Goal: Task Accomplishment & Management: Manage account settings

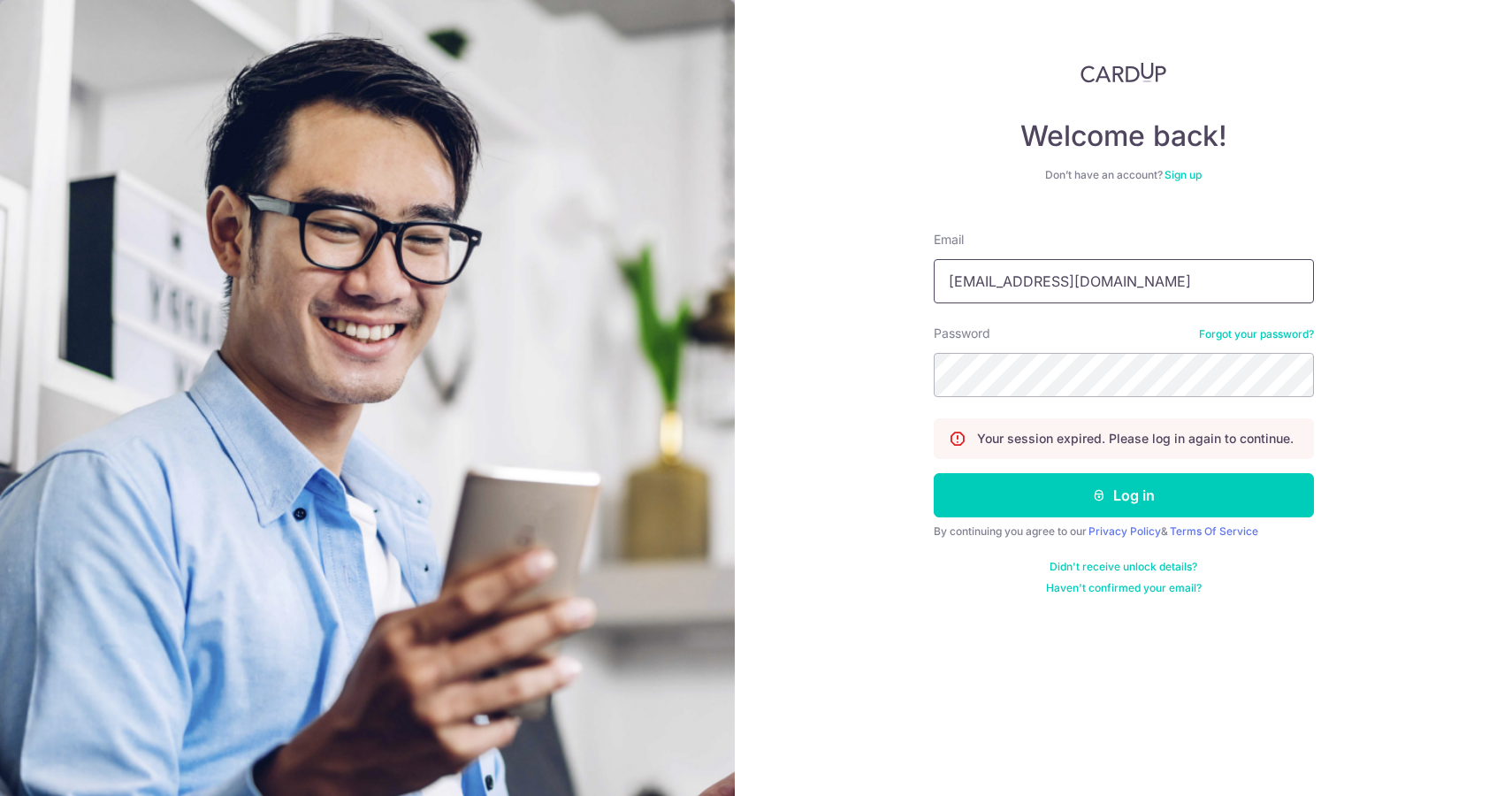
type input "[EMAIL_ADDRESS][DOMAIN_NAME]"
click at [1123, 495] on button "Log in" at bounding box center [1123, 494] width 380 height 44
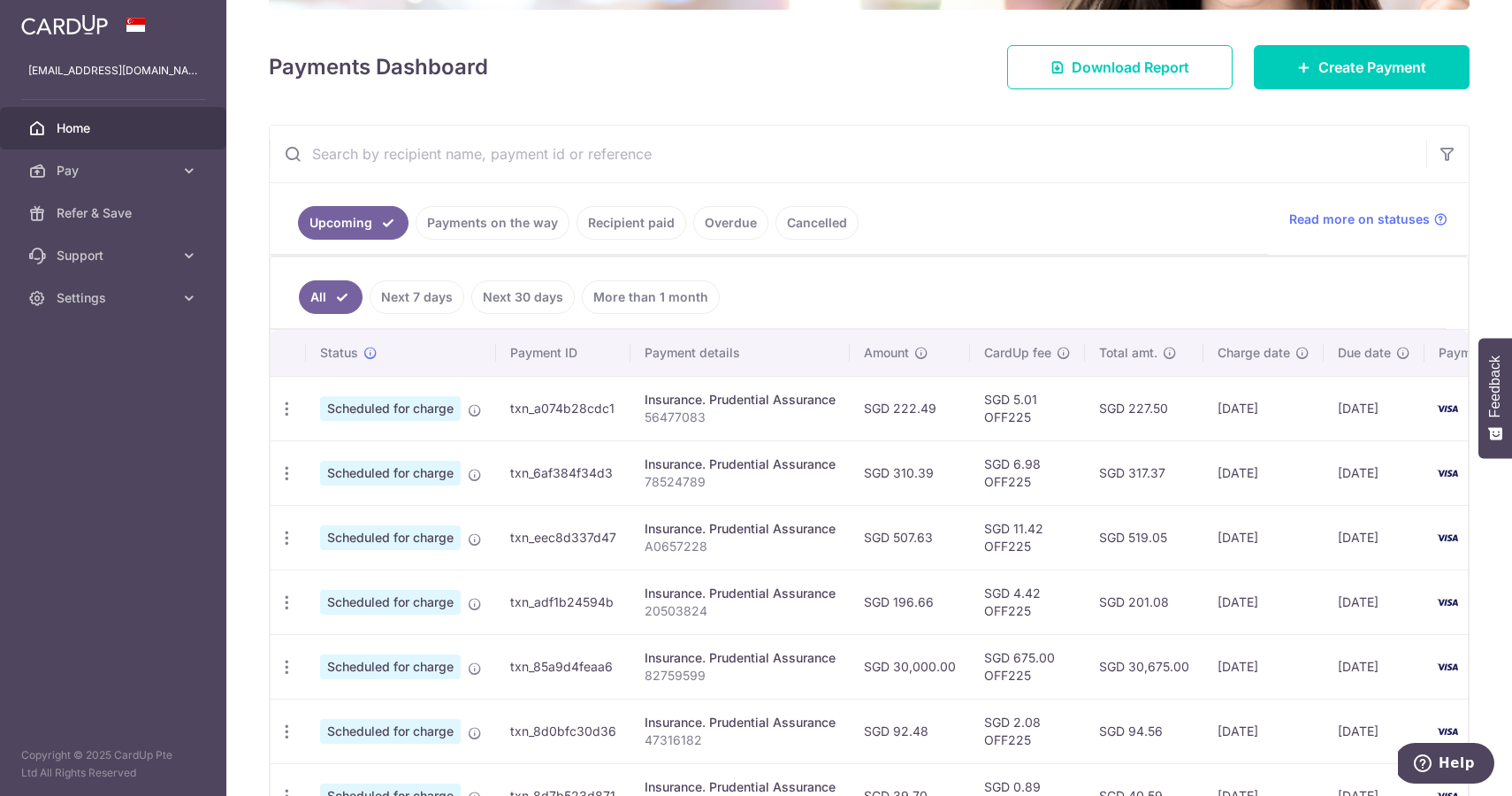
scroll to position [261, 0]
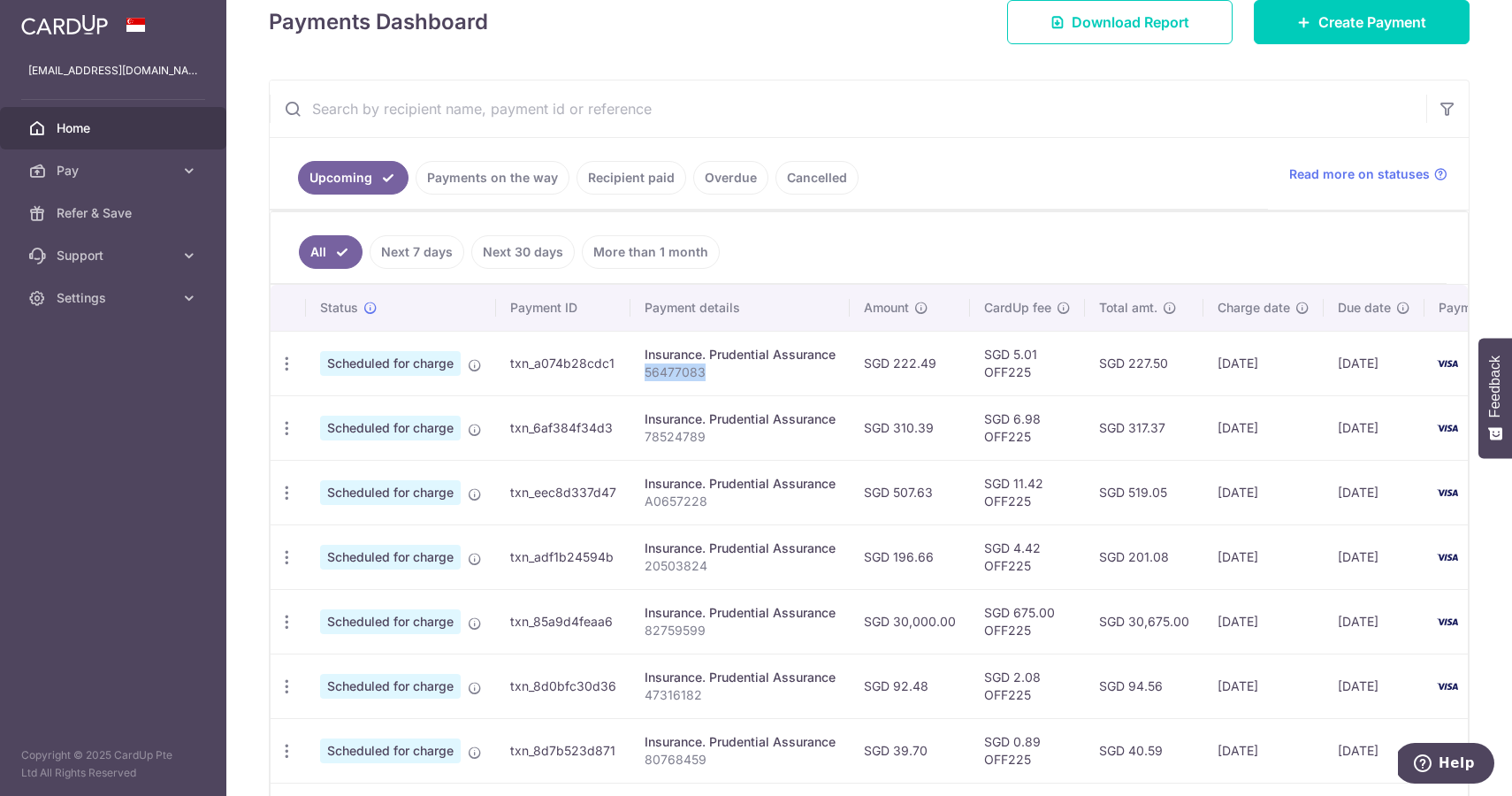
drag, startPoint x: 715, startPoint y: 375, endPoint x: 636, endPoint y: 376, distance: 79.0
click at [636, 376] on td "Insurance. Prudential Assurance 56477083" at bounding box center [739, 363] width 219 height 64
copy p "56477083"
drag, startPoint x: 699, startPoint y: 437, endPoint x: 643, endPoint y: 444, distance: 56.4
click at [639, 441] on td "Insurance. Prudential Assurance 78524789" at bounding box center [739, 428] width 219 height 64
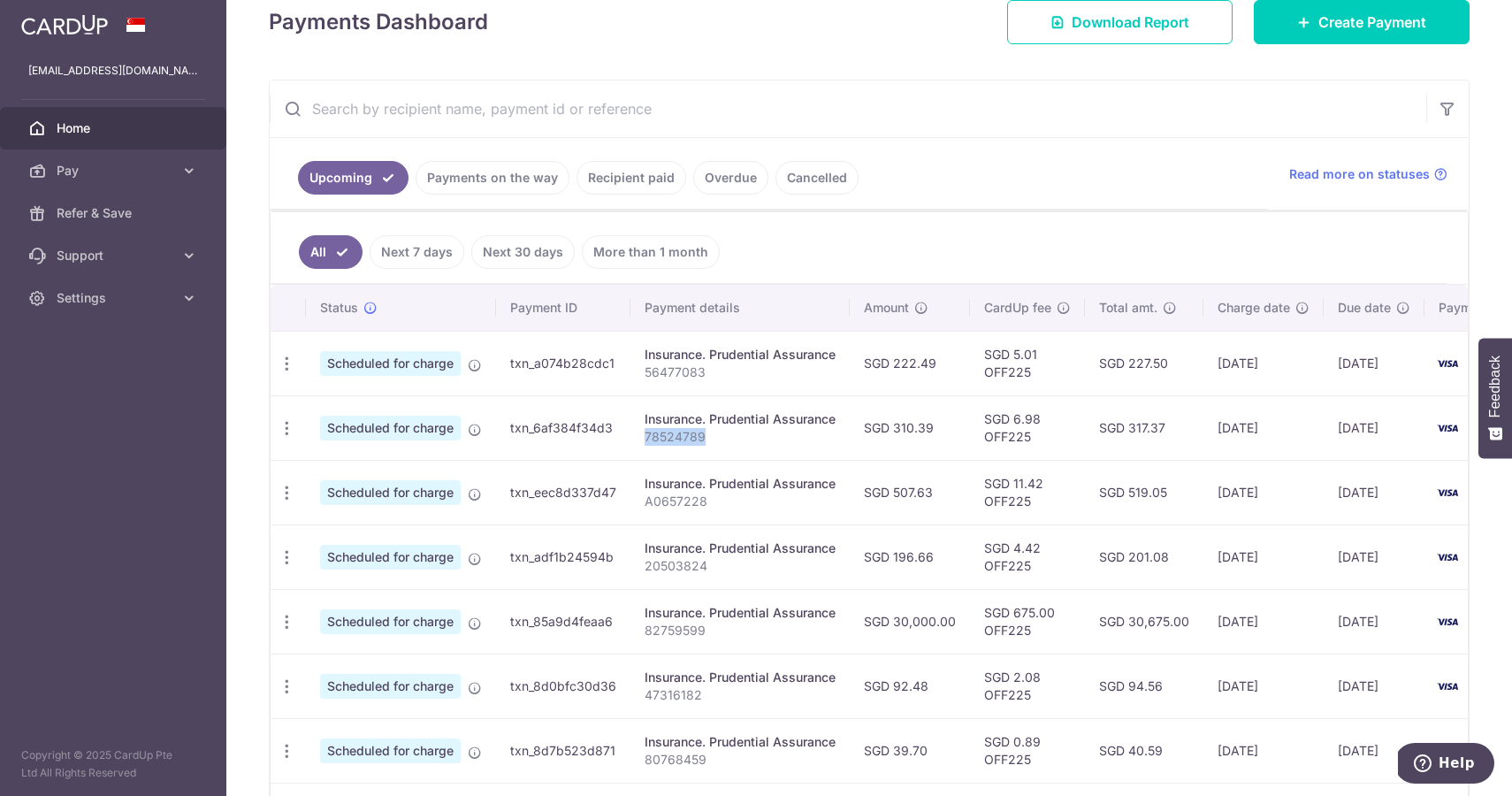
copy p "78524789"
click at [717, 569] on p "20503824" at bounding box center [739, 566] width 191 height 18
drag, startPoint x: 659, startPoint y: 569, endPoint x: 642, endPoint y: 569, distance: 17.0
click at [642, 569] on td "Insurance. Prudential Assurance 20503824" at bounding box center [739, 557] width 219 height 64
copy p "20503824"
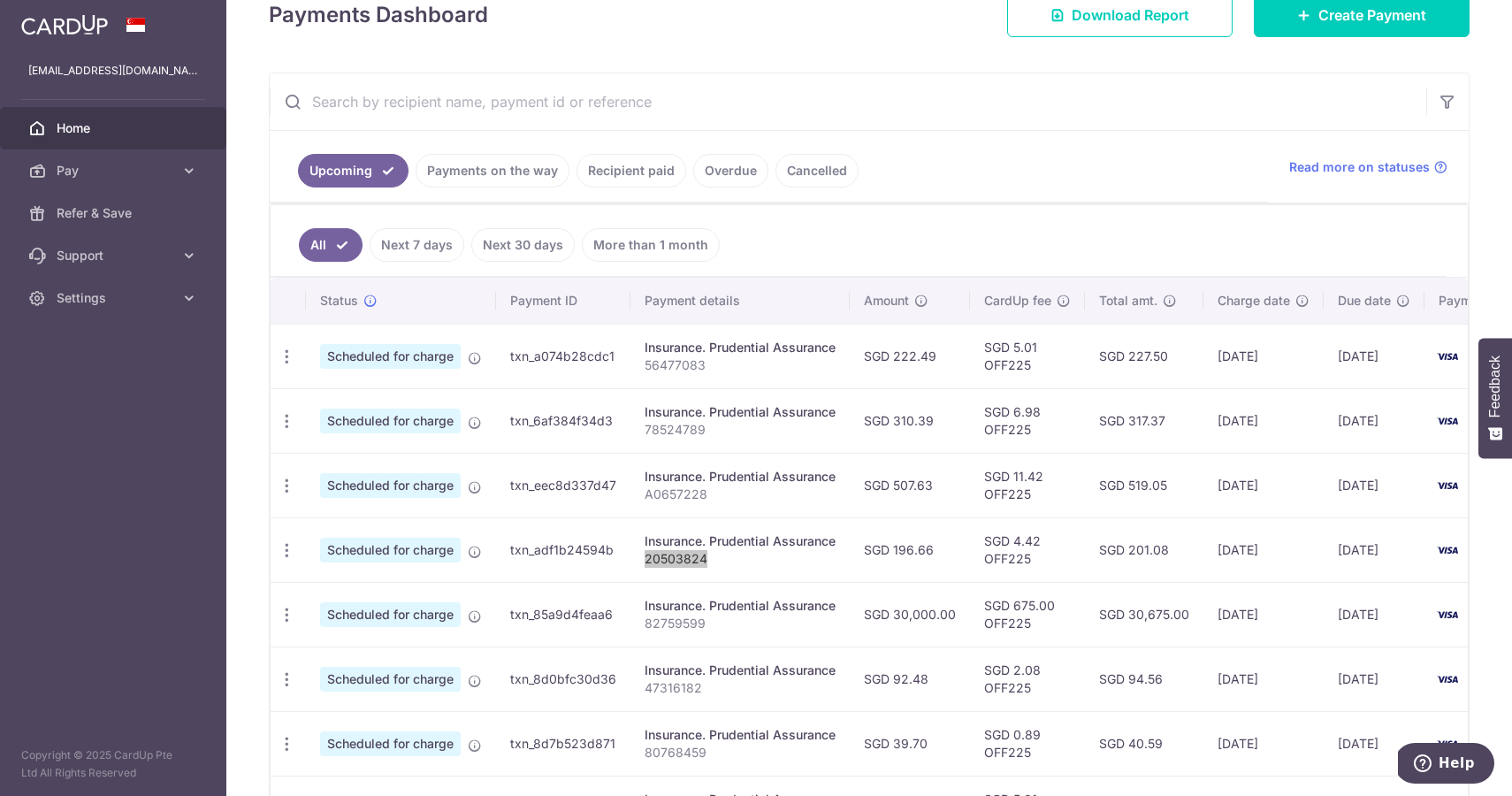
scroll to position [271, 0]
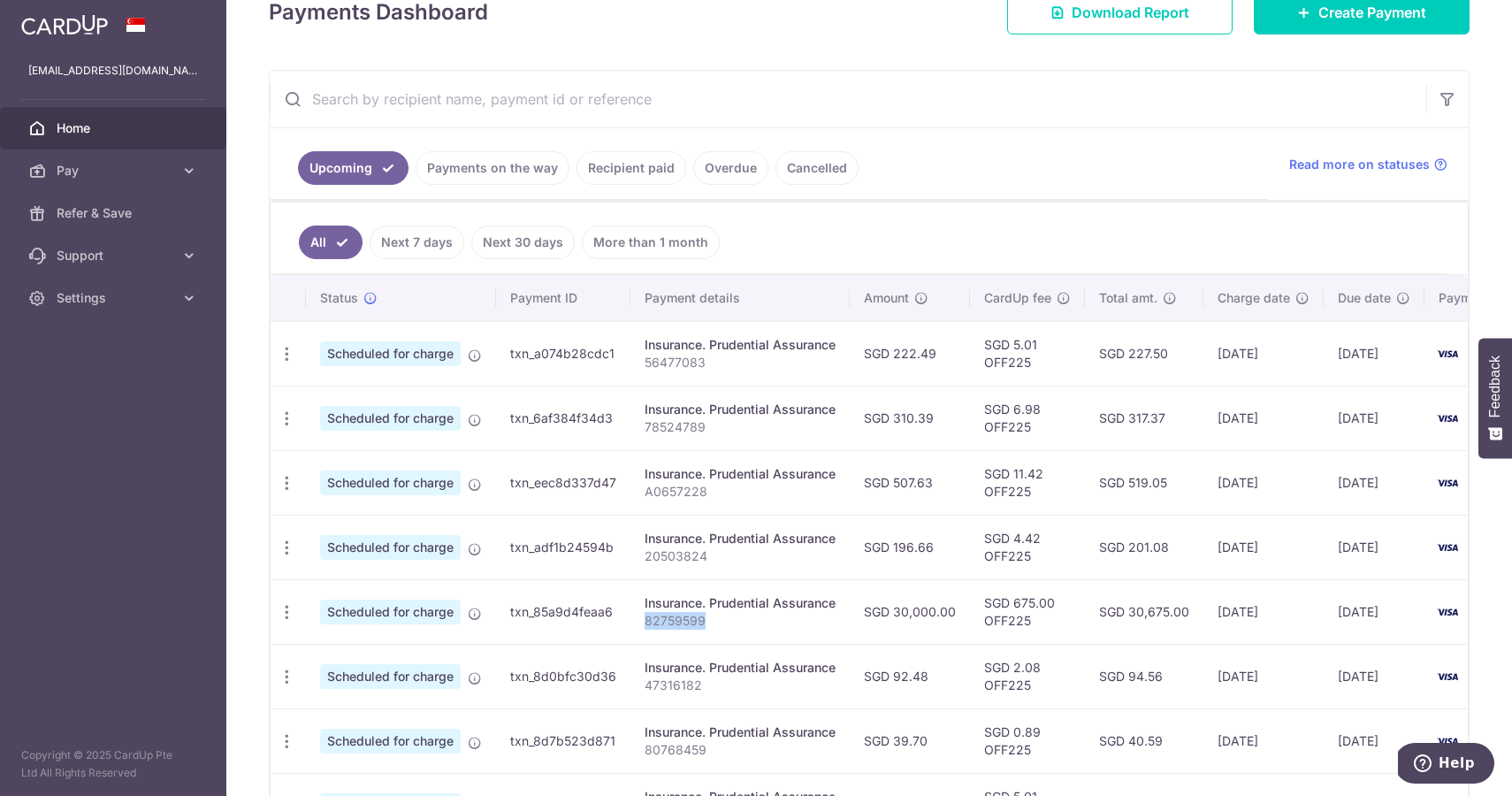
drag, startPoint x: 712, startPoint y: 621, endPoint x: 634, endPoint y: 622, distance: 78.0
click at [634, 622] on td "Insurance. Prudential Assurance 82759599" at bounding box center [739, 612] width 219 height 64
copy p "82759599"
drag, startPoint x: 1082, startPoint y: 621, endPoint x: 1056, endPoint y: 621, distance: 26.0
click at [1082, 621] on td "SGD 675.00 OFF225" at bounding box center [1028, 612] width 115 height 64
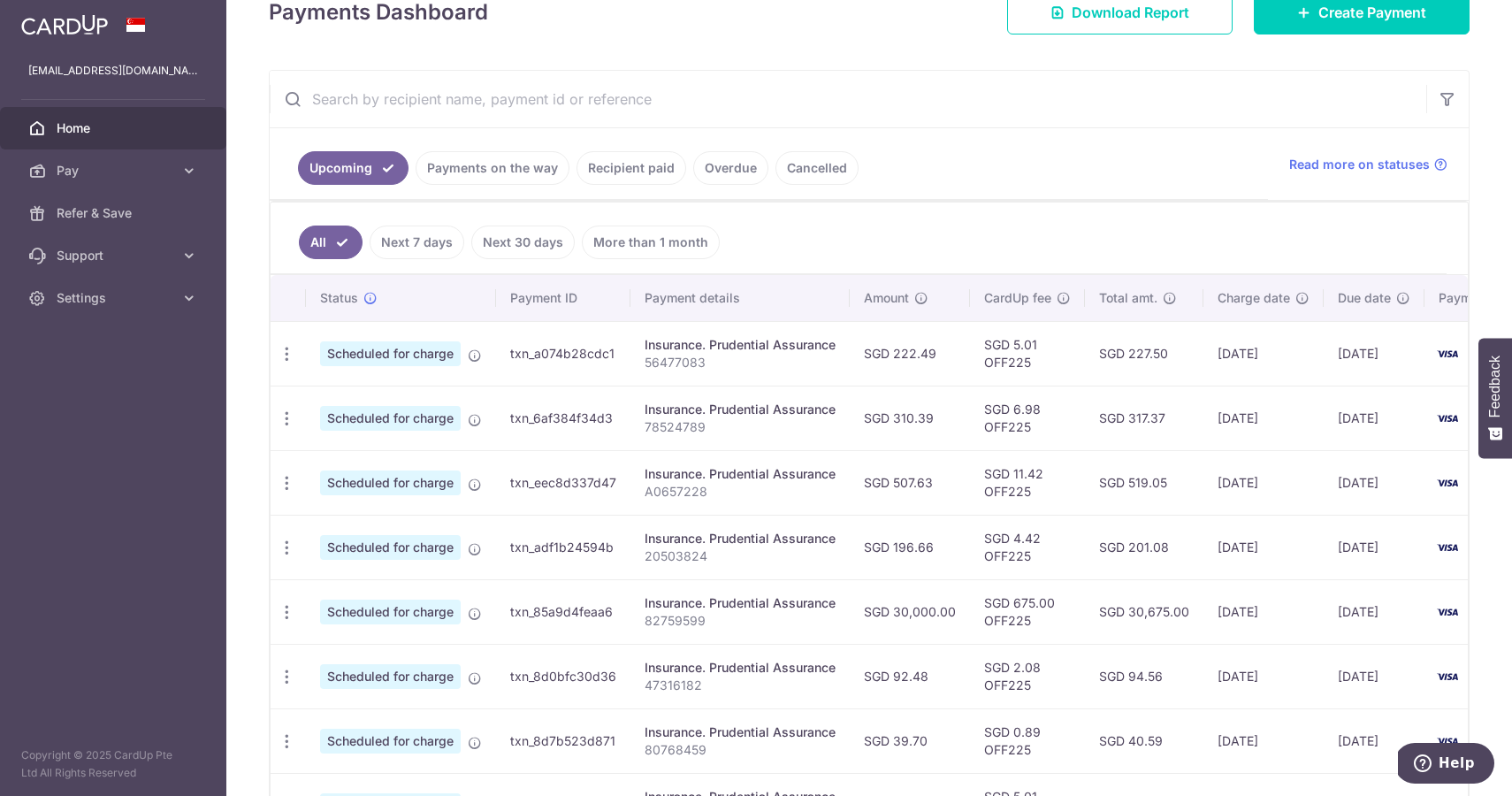
click at [1056, 621] on td "SGD 675.00 OFF225" at bounding box center [1028, 612] width 115 height 64
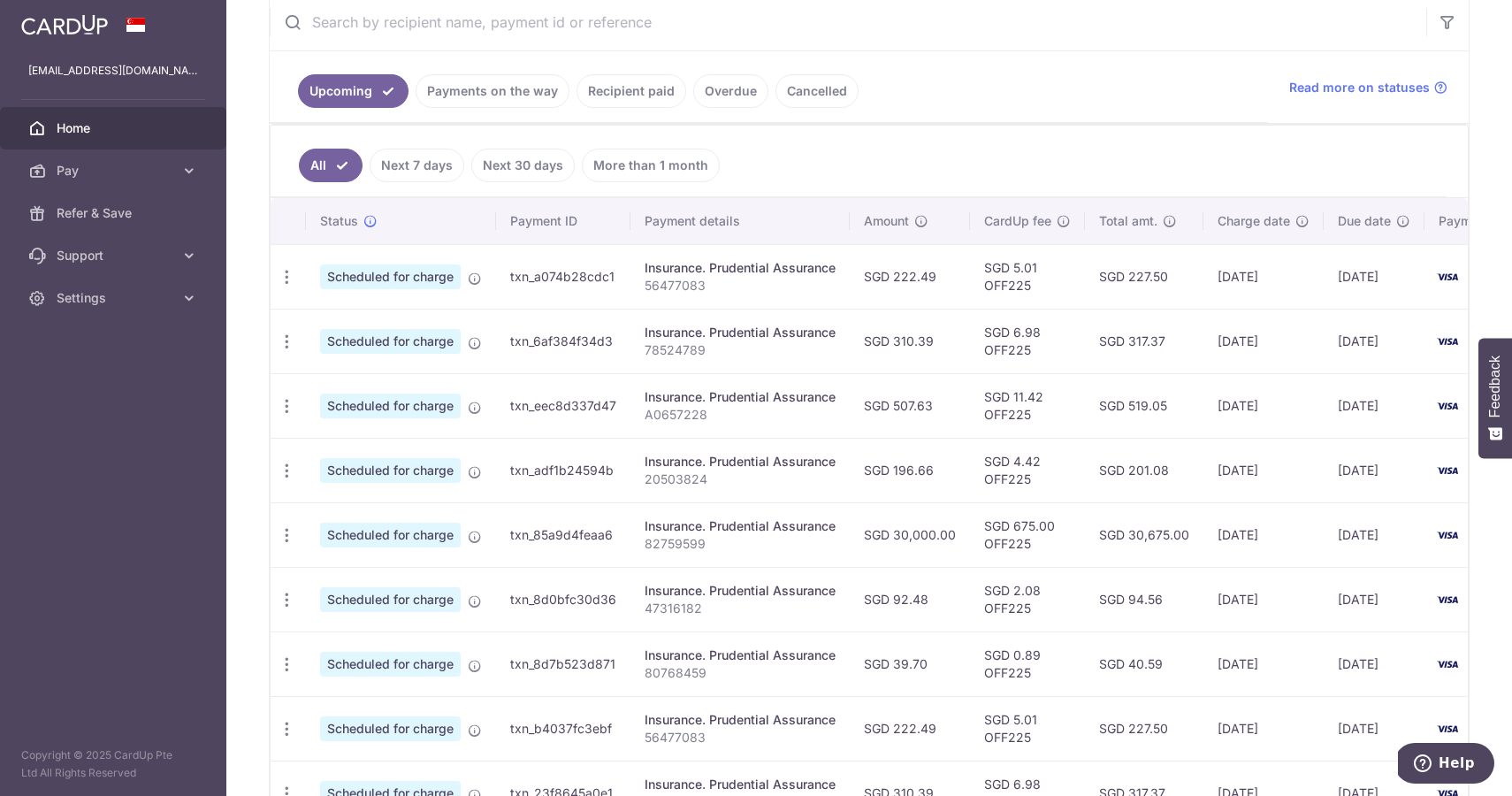
scroll to position [349, 0]
click at [720, 611] on p "47316182" at bounding box center [739, 608] width 191 height 18
drag, startPoint x: 707, startPoint y: 610, endPoint x: 643, endPoint y: 612, distance: 64.0
click at [643, 612] on td "Insurance. Prudential Assurance 47316182" at bounding box center [739, 598] width 219 height 64
copy p "47316182"
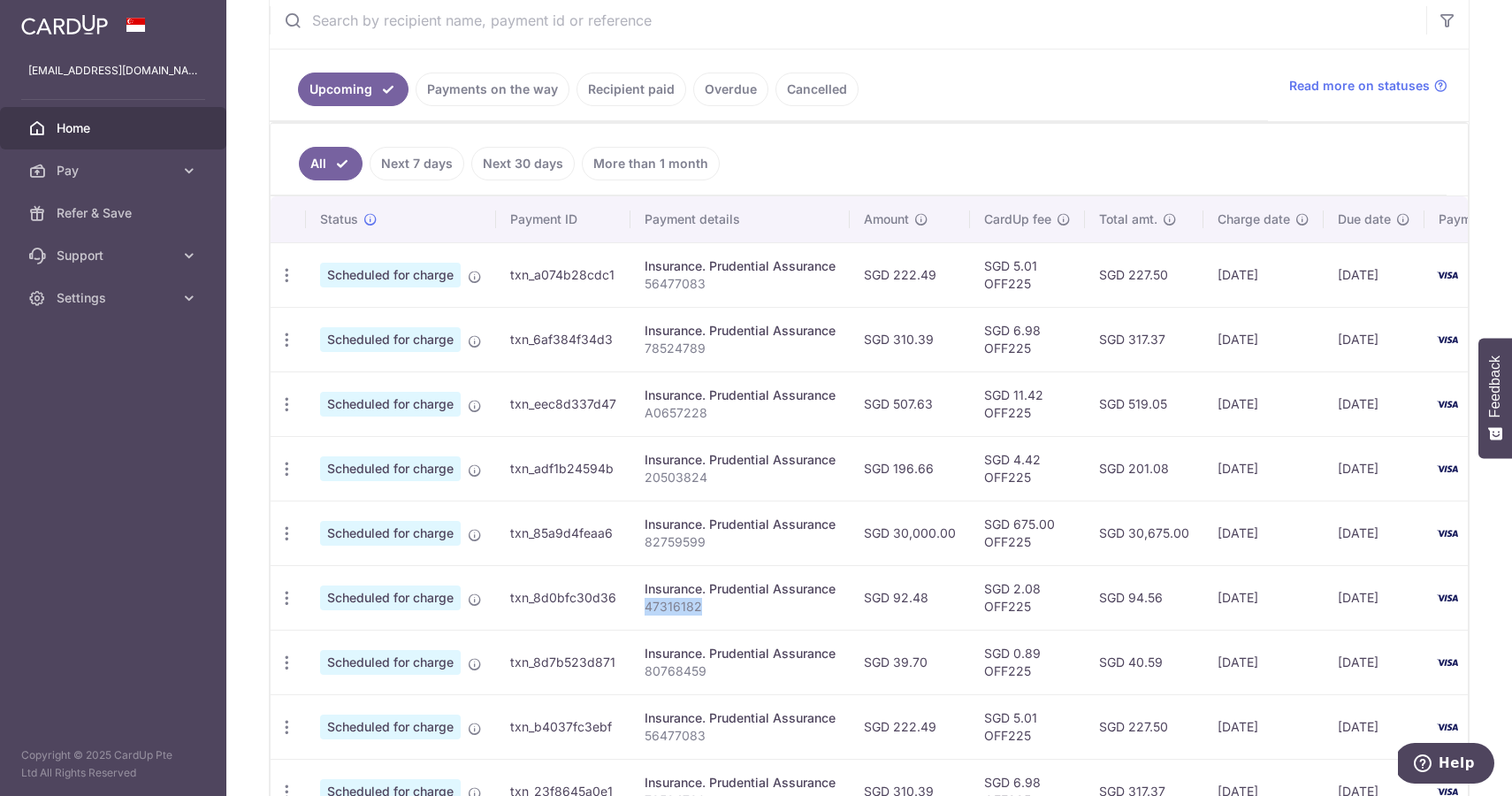
scroll to position [385, 0]
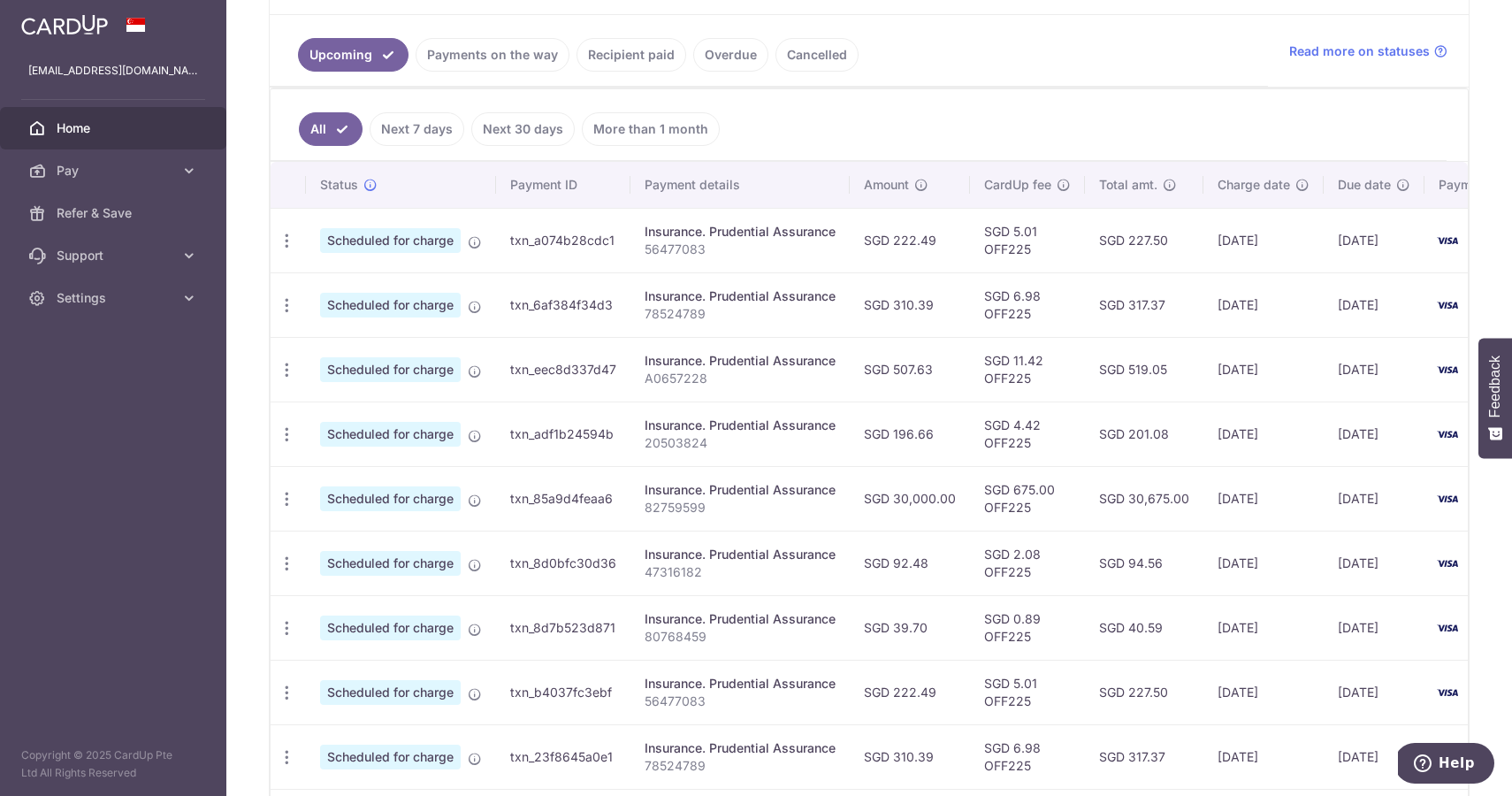
drag, startPoint x: 749, startPoint y: 644, endPoint x: 735, endPoint y: 639, distance: 14.9
click at [749, 644] on p "80768459" at bounding box center [739, 637] width 191 height 18
drag, startPoint x: 713, startPoint y: 638, endPoint x: 642, endPoint y: 639, distance: 71.0
click at [642, 639] on td "Insurance. Prudential Assurance 80768459" at bounding box center [739, 628] width 219 height 64
copy p "80768459"
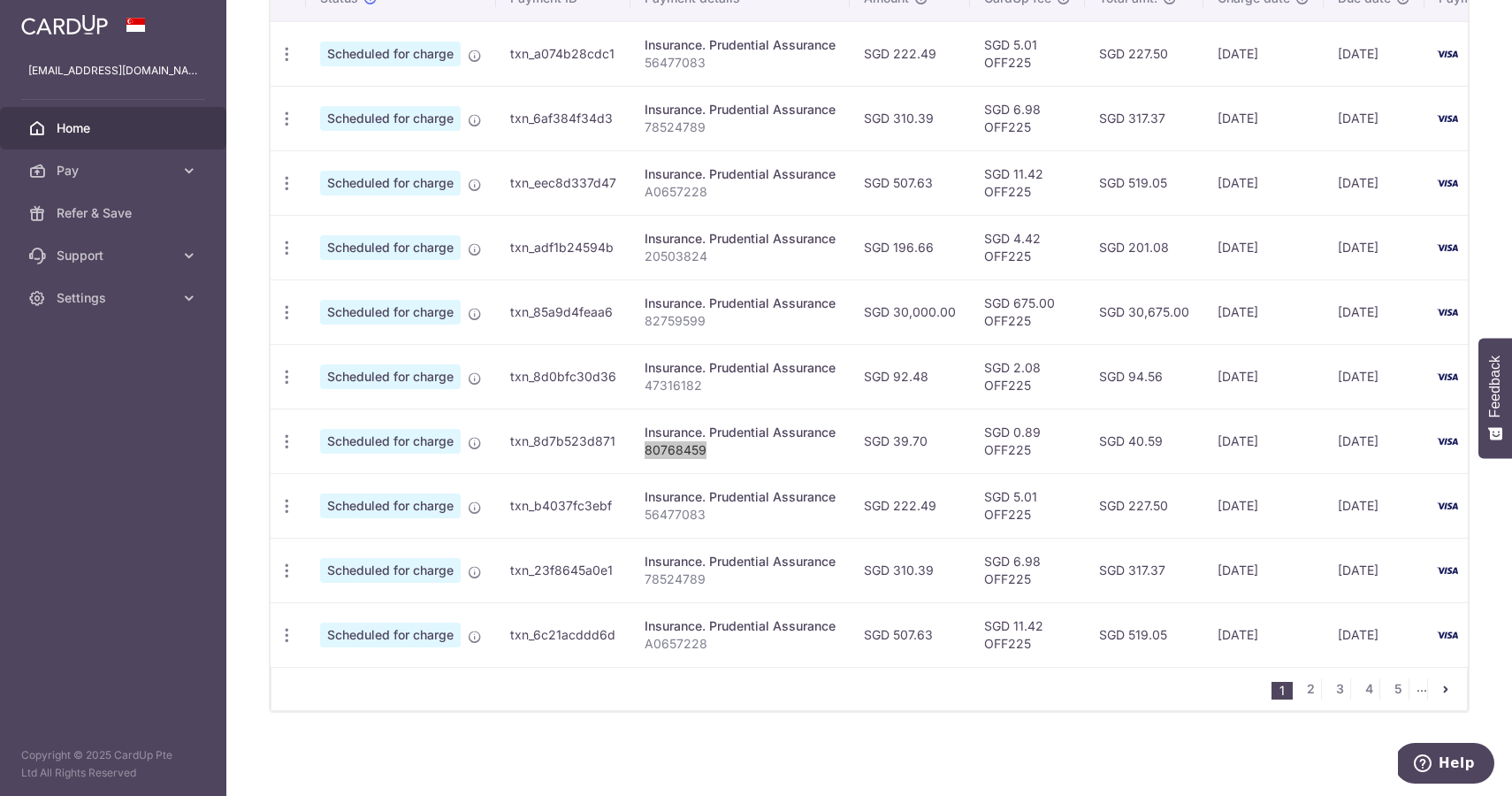
scroll to position [571, 0]
click at [1319, 693] on link "2" at bounding box center [1311, 689] width 21 height 21
